Goal: Navigation & Orientation: Find specific page/section

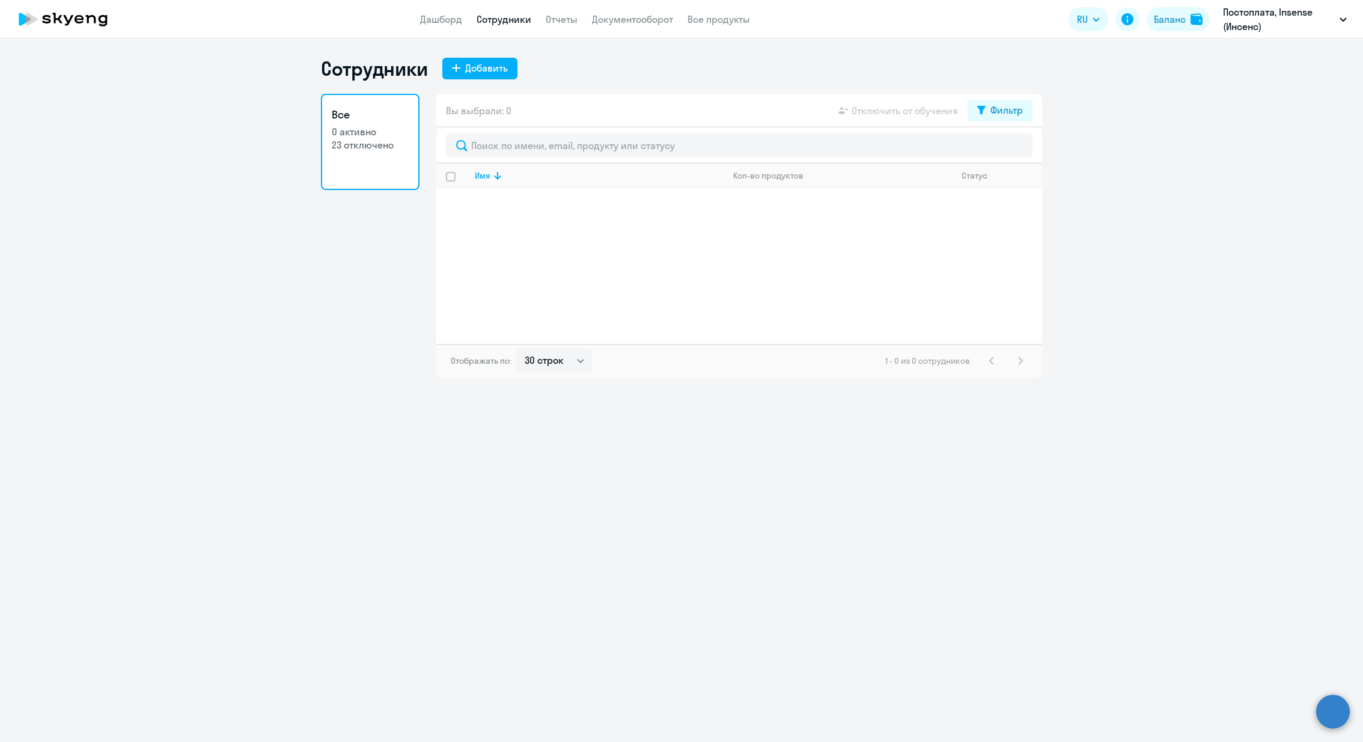
select select "30"
click at [1264, 55] on li "Insense, Insense ([PERSON_NAME])" at bounding box center [1269, 56] width 166 height 30
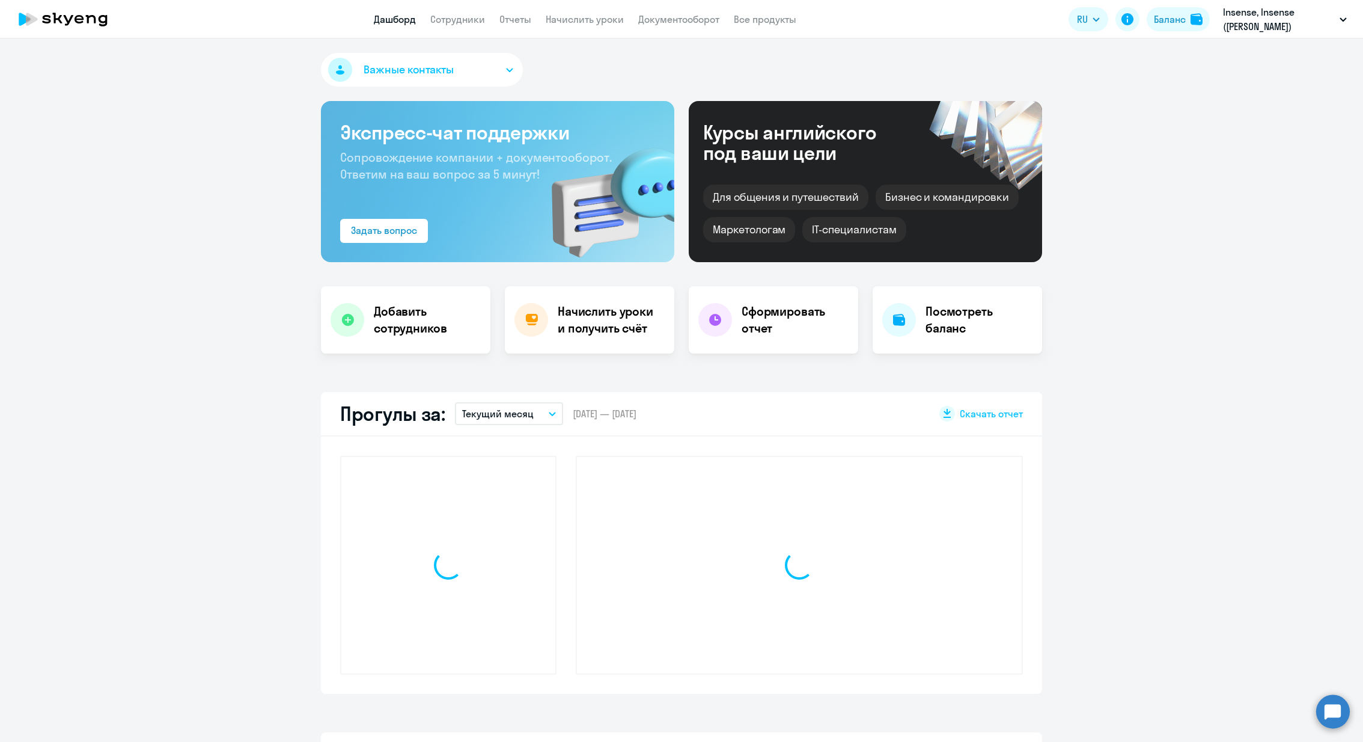
select select "30"
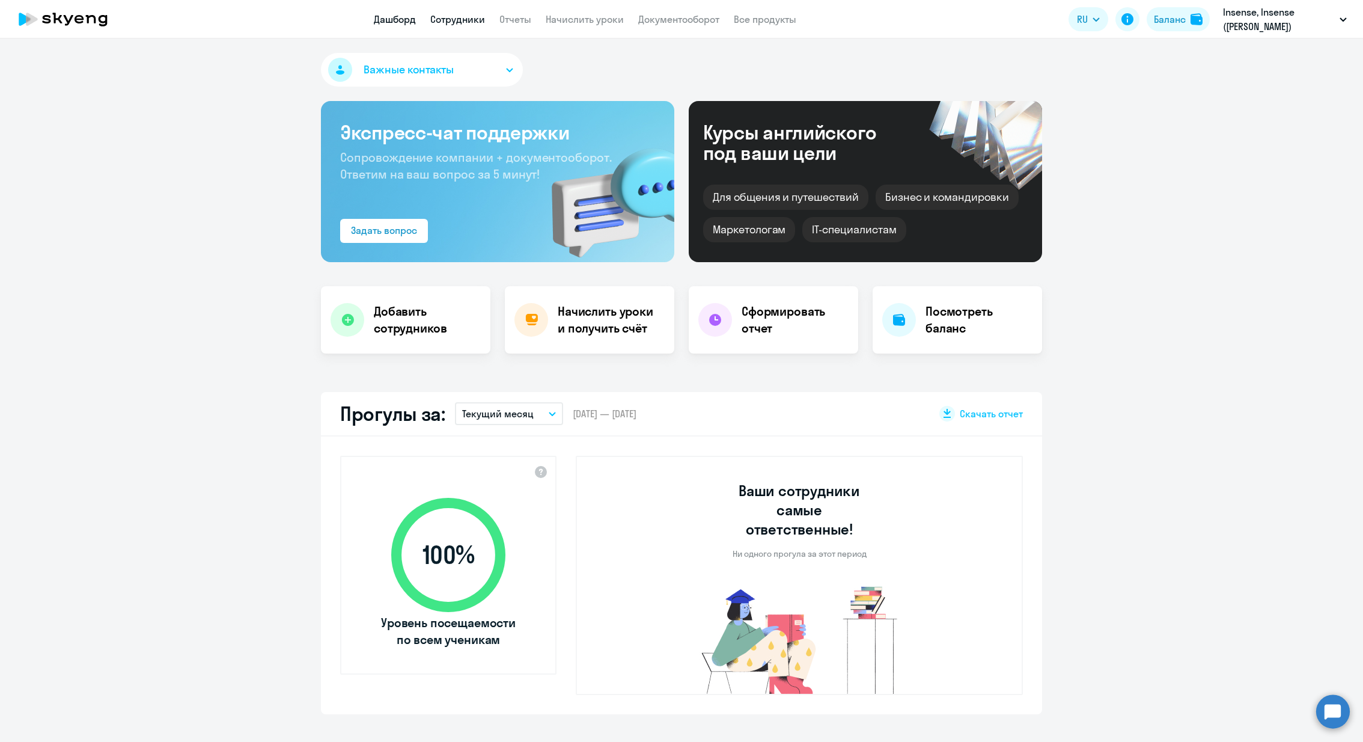
click at [463, 17] on link "Сотрудники" at bounding box center [457, 19] width 55 height 12
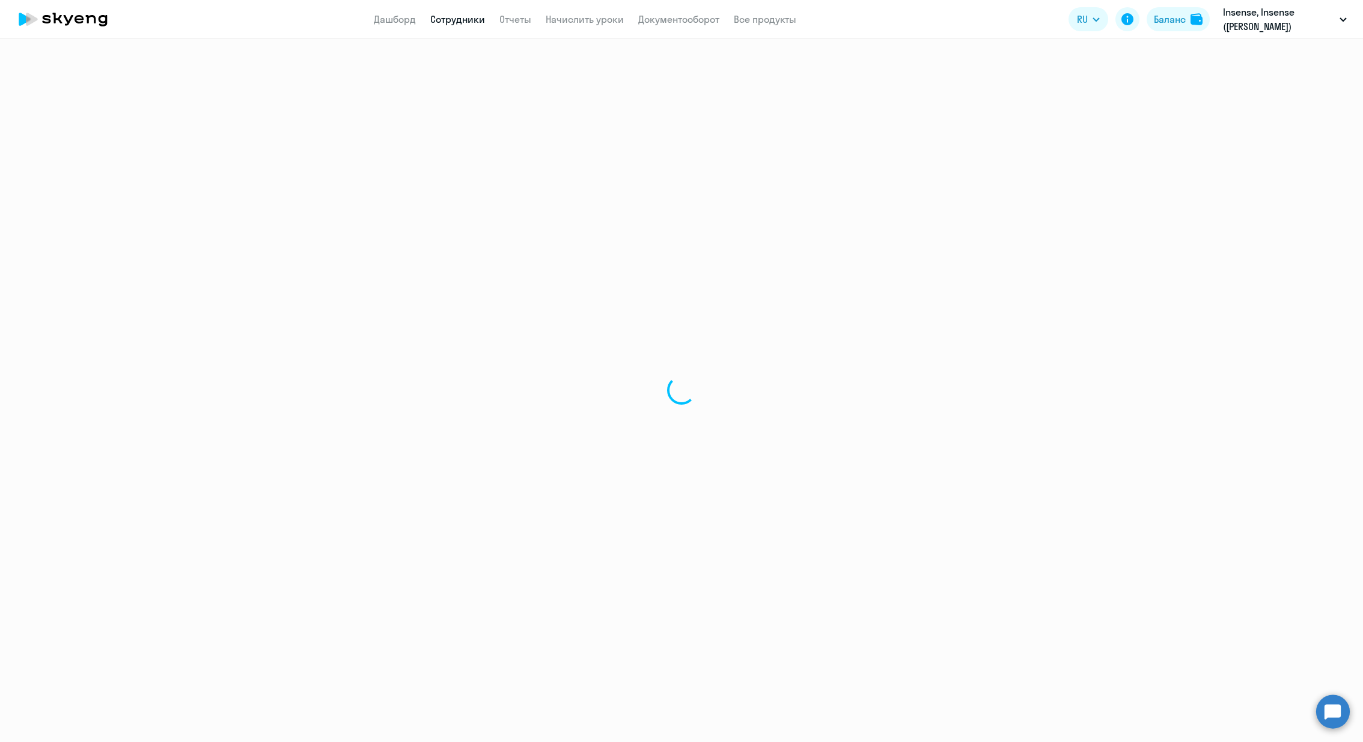
select select "30"
